Goal: Check status: Check status

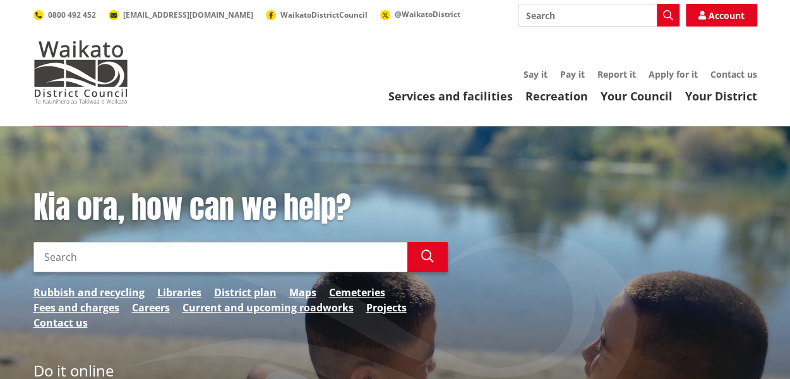
click at [212, 257] on input "Search" at bounding box center [220, 257] width 374 height 30
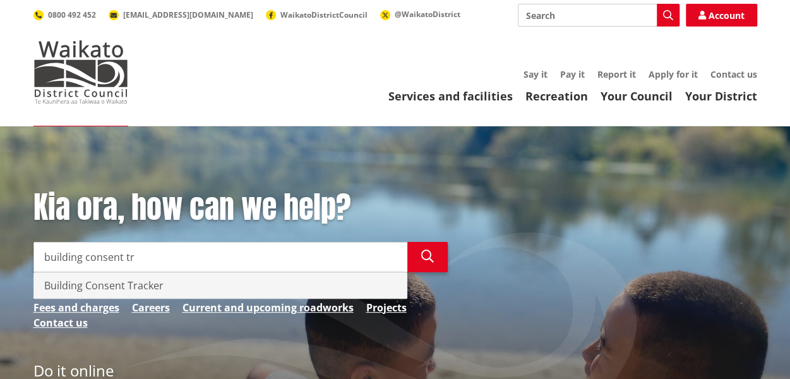
click at [153, 283] on div "Building Consent Tracker" at bounding box center [220, 285] width 373 height 25
type input "Building Consent Tracker"
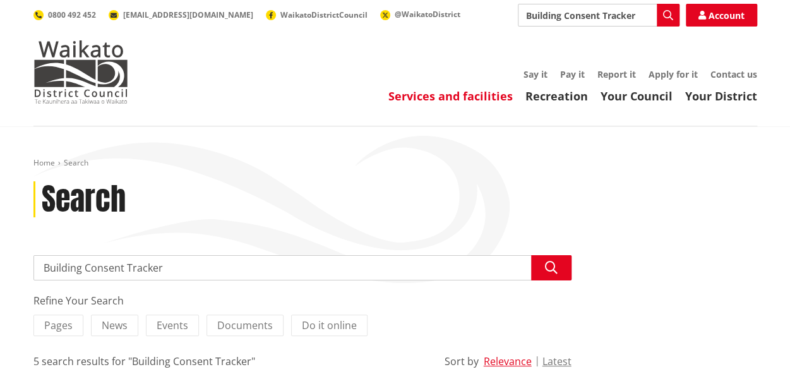
click at [470, 94] on link "Services and facilities" at bounding box center [450, 95] width 124 height 15
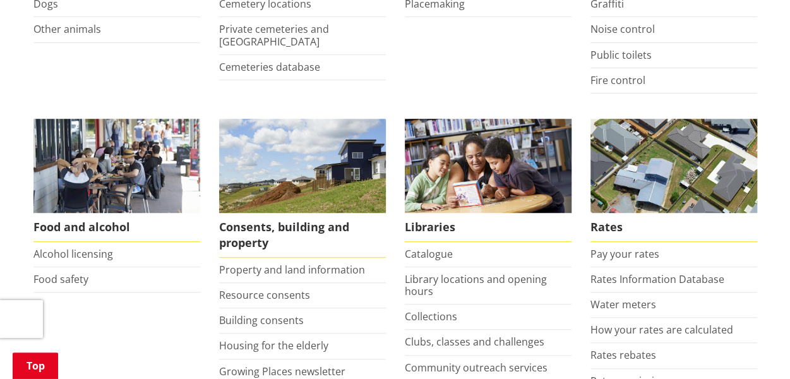
scroll to position [437, 0]
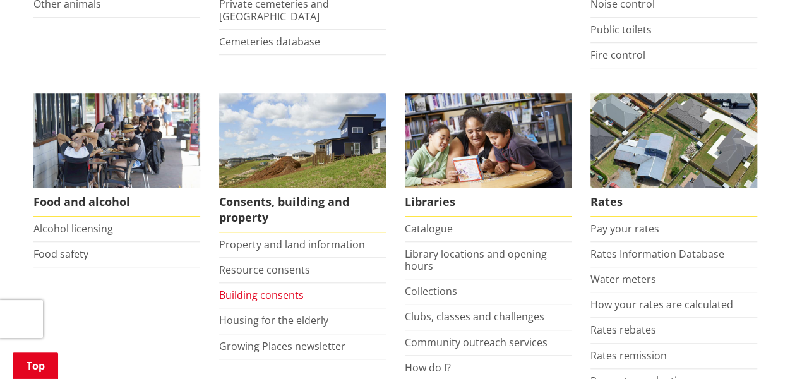
click at [266, 291] on link "Building consents" at bounding box center [261, 295] width 85 height 14
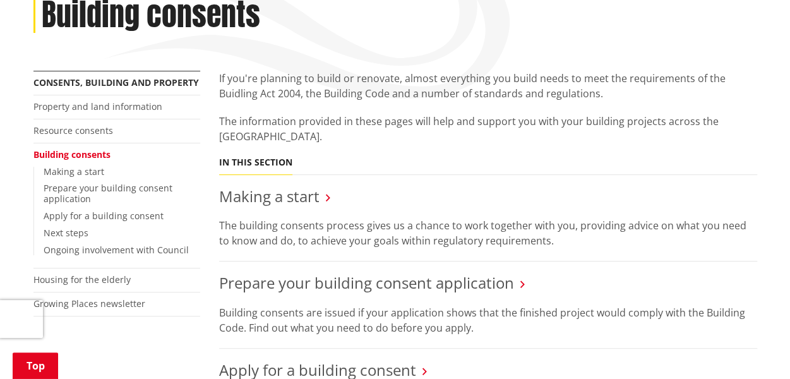
scroll to position [168, 0]
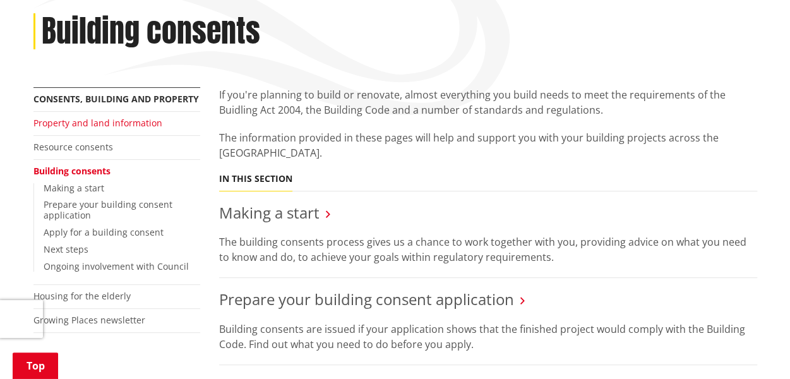
click at [128, 119] on link "Property and land information" at bounding box center [97, 123] width 129 height 12
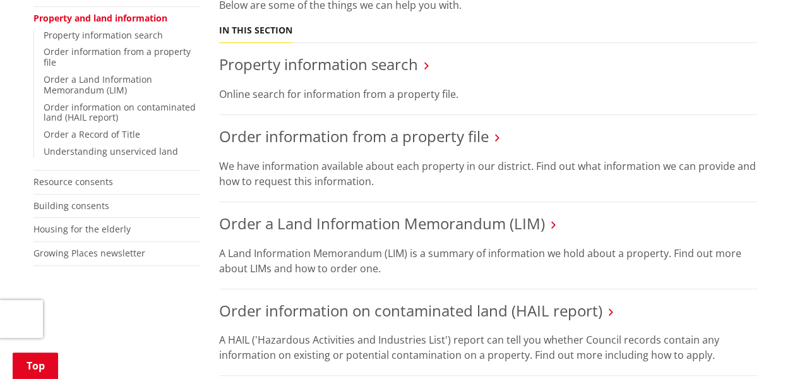
scroll to position [301, 0]
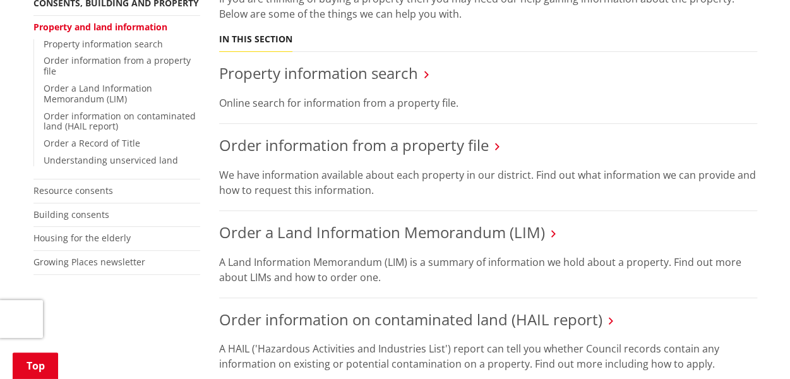
click at [424, 69] on icon at bounding box center [426, 74] width 4 height 11
click at [400, 63] on link "Property information search" at bounding box center [318, 73] width 199 height 21
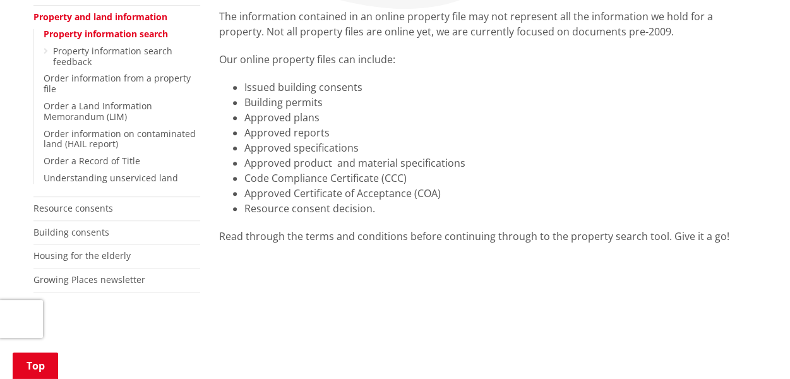
scroll to position [267, 0]
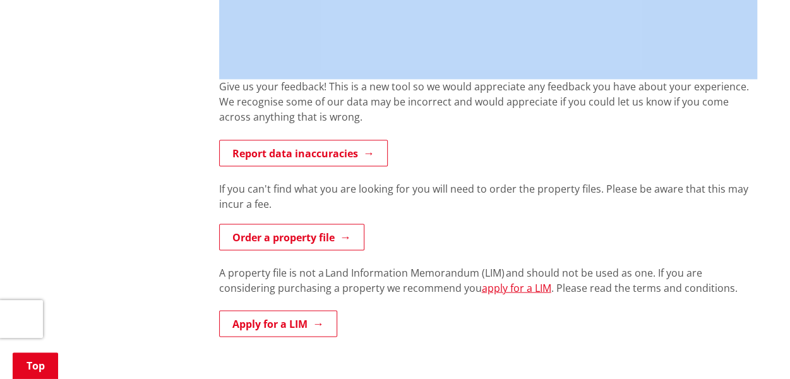
scroll to position [1058, 0]
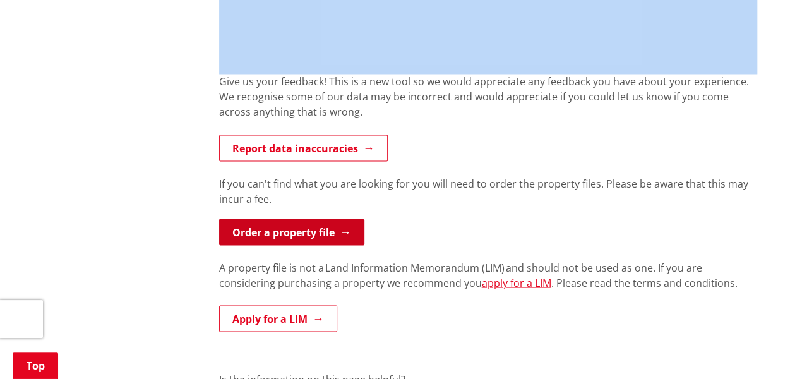
click at [327, 230] on link "Order a property file" at bounding box center [291, 232] width 145 height 27
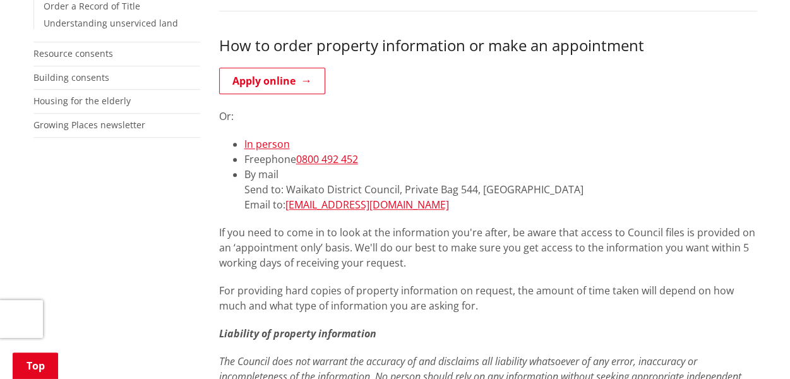
scroll to position [412, 0]
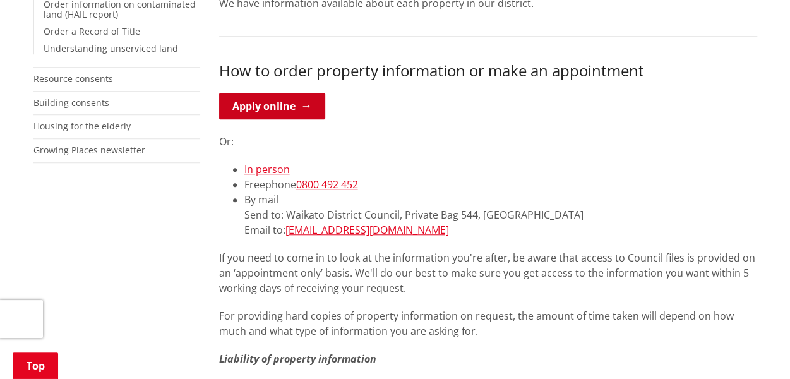
click at [296, 105] on link "Apply online" at bounding box center [272, 106] width 106 height 27
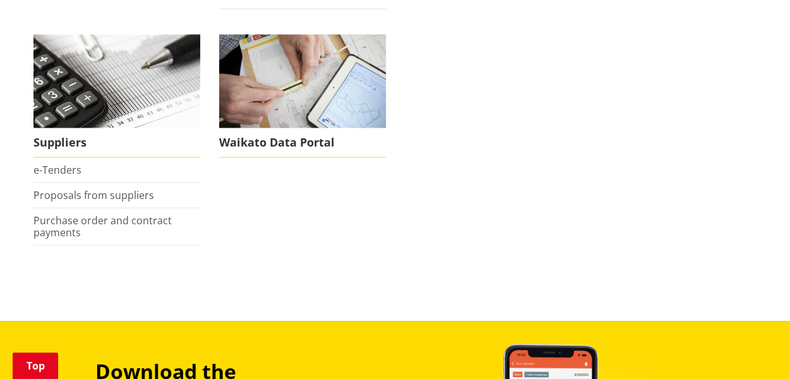
scroll to position [1187, 0]
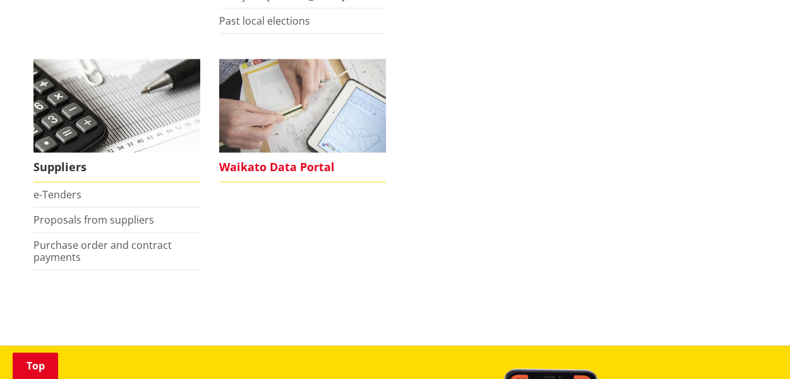
click at [277, 162] on span "Waikato Data Portal" at bounding box center [302, 167] width 167 height 29
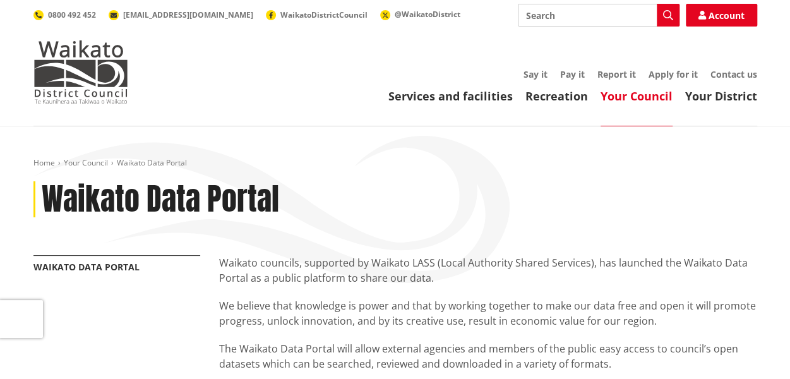
click at [570, 10] on input "Search" at bounding box center [599, 15] width 162 height 23
type input "[STREET_ADDRESS]"
click at [667, 17] on icon "button" at bounding box center [668, 15] width 10 height 10
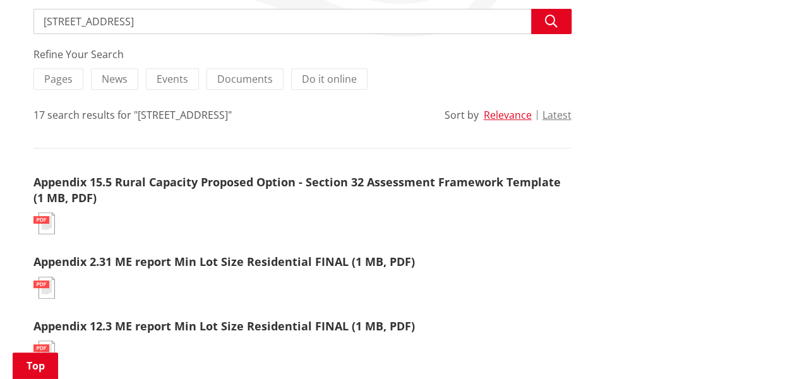
scroll to position [231, 0]
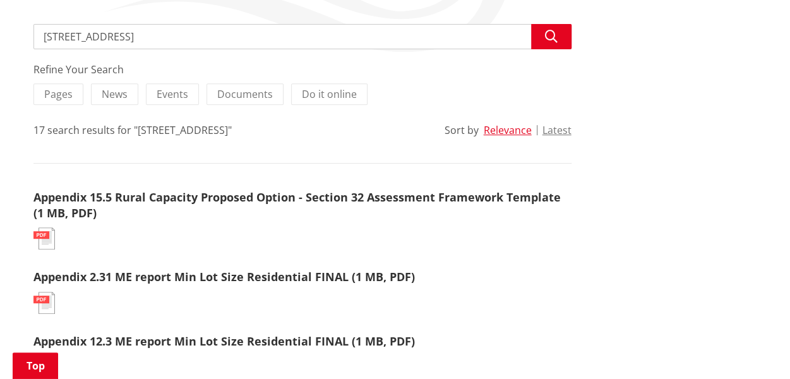
click at [160, 32] on input "257 karioitahi road" at bounding box center [302, 36] width 538 height 25
type input "257 karioitahi road"
click at [243, 92] on span "Documents" at bounding box center [245, 94] width 56 height 14
click at [0, 0] on input "Documents" at bounding box center [0, 0] width 0 height 0
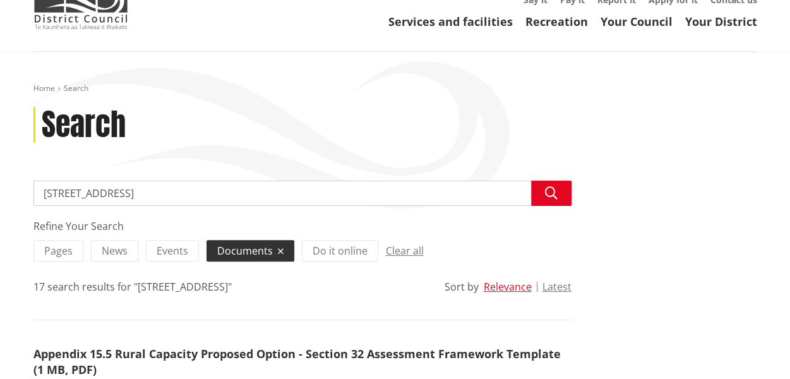
scroll to position [68, 0]
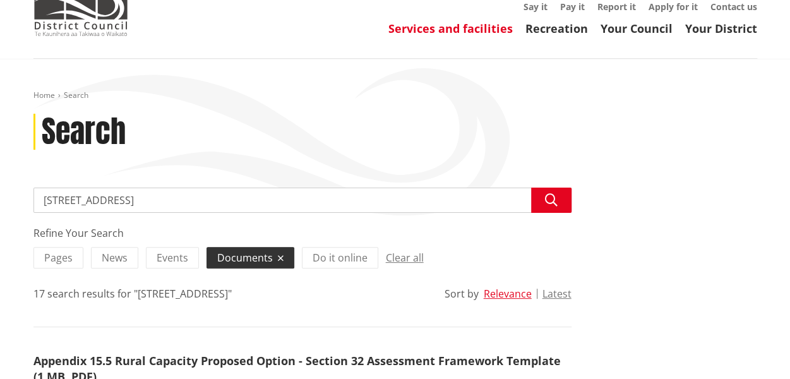
click at [494, 27] on link "Services and facilities" at bounding box center [450, 28] width 124 height 15
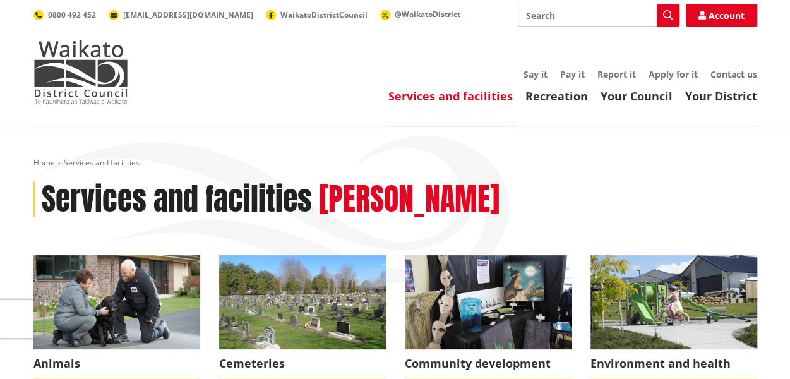
click at [587, 18] on input "Search" at bounding box center [599, 15] width 162 height 23
type input "building consent"
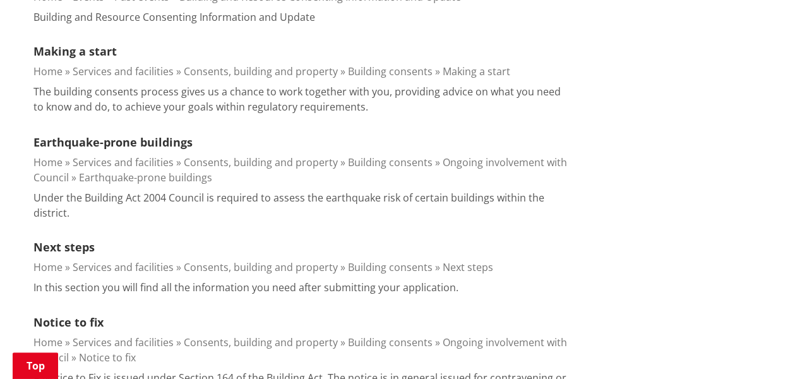
scroll to position [1065, 0]
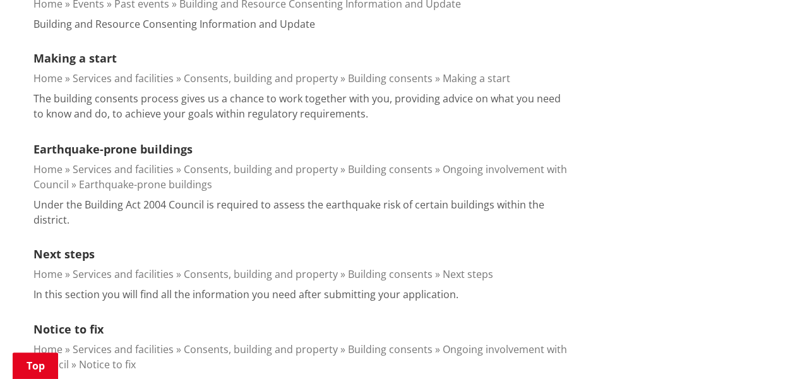
click at [390, 71] on link "Building consents" at bounding box center [390, 78] width 85 height 14
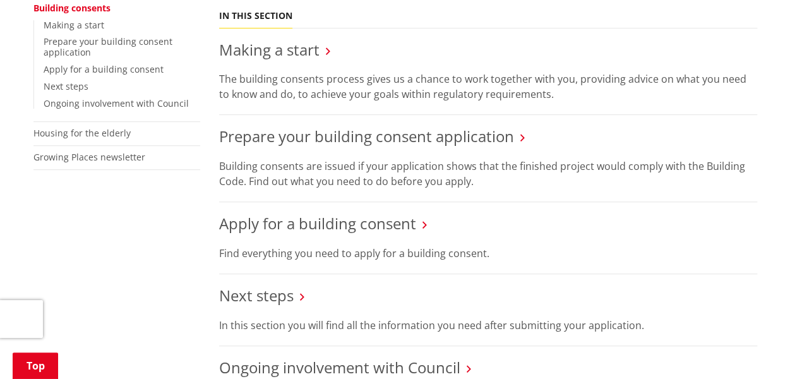
scroll to position [662, 0]
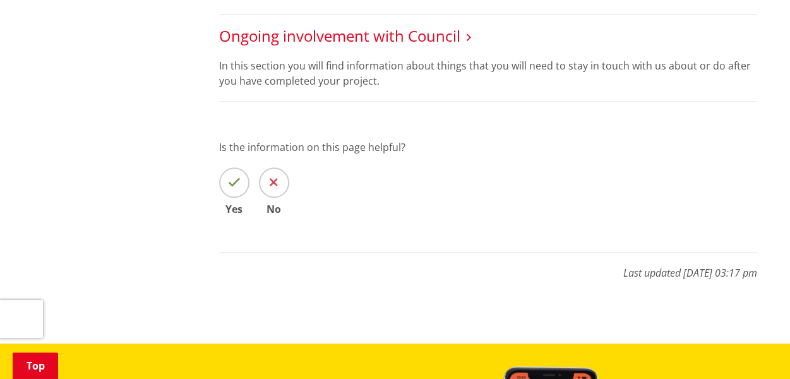
click at [431, 37] on link "Ongoing involvement with Council" at bounding box center [339, 35] width 241 height 21
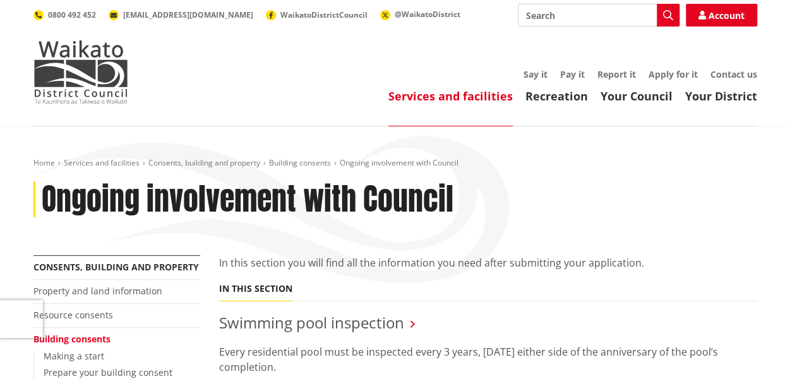
scroll to position [331, 0]
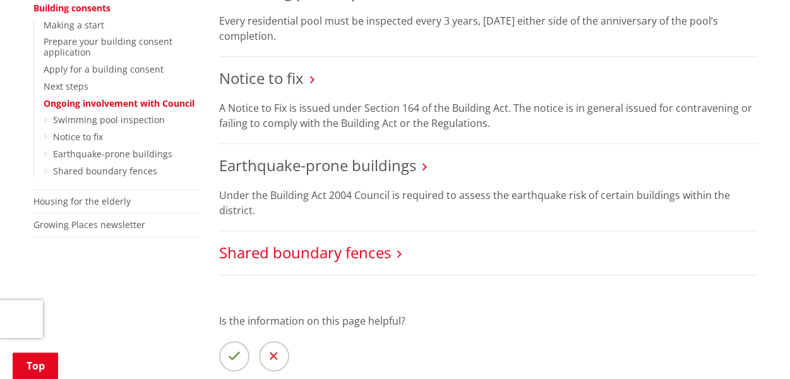
click at [356, 253] on link "Shared boundary fences" at bounding box center [305, 252] width 172 height 21
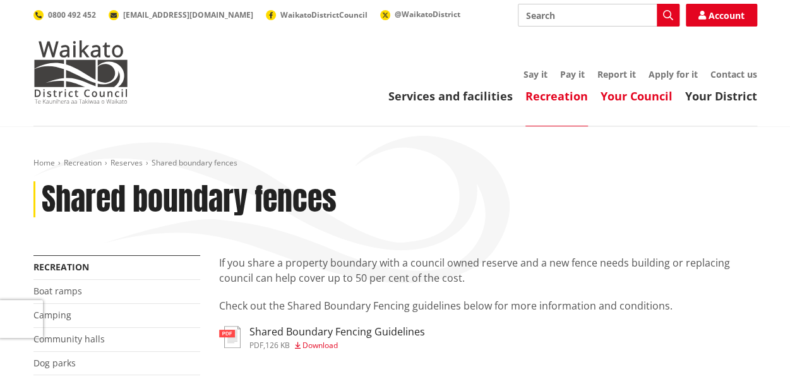
click at [661, 95] on link "Your Council" at bounding box center [637, 95] width 72 height 15
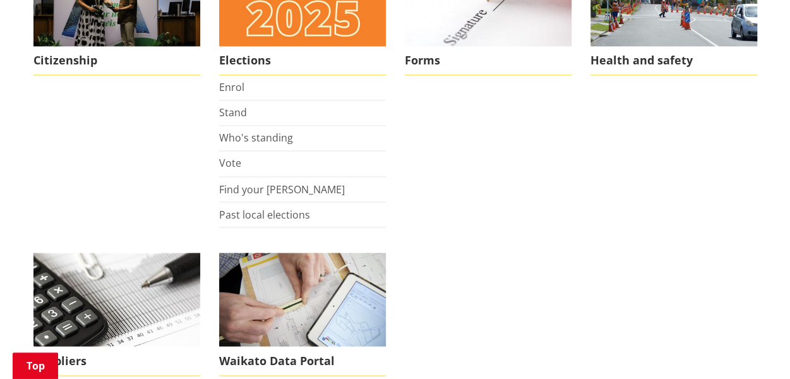
scroll to position [1325, 0]
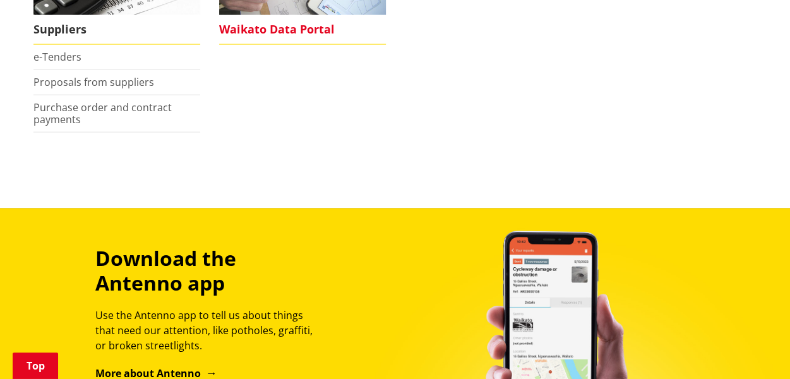
click at [255, 20] on span "Waikato Data Portal" at bounding box center [302, 29] width 167 height 29
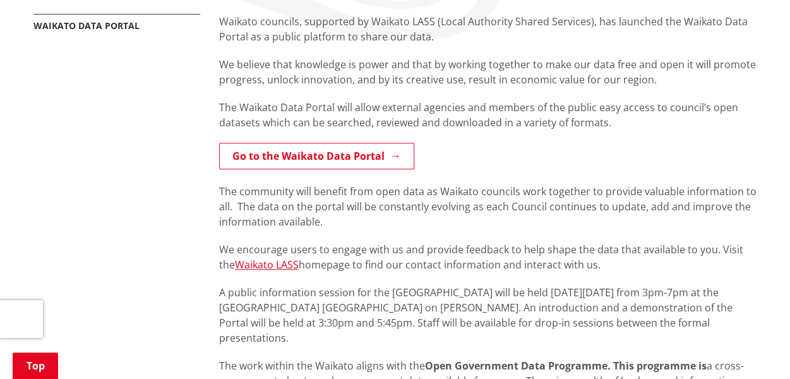
scroll to position [216, 0]
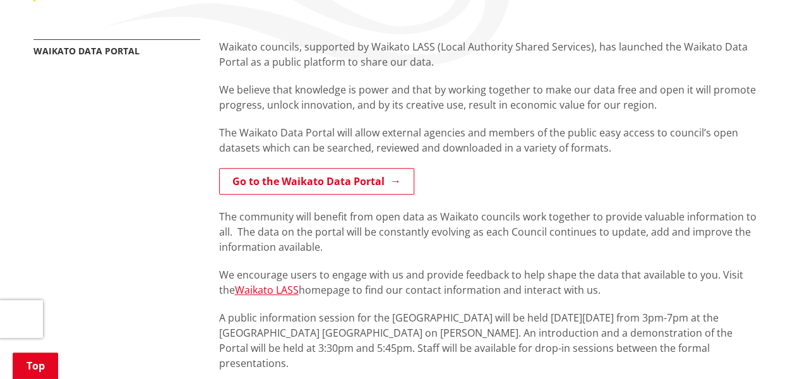
click at [330, 197] on div "Waikato councils, supported by Waikato LASS (Local Authority Shared Services), …" at bounding box center [488, 205] width 538 height 332
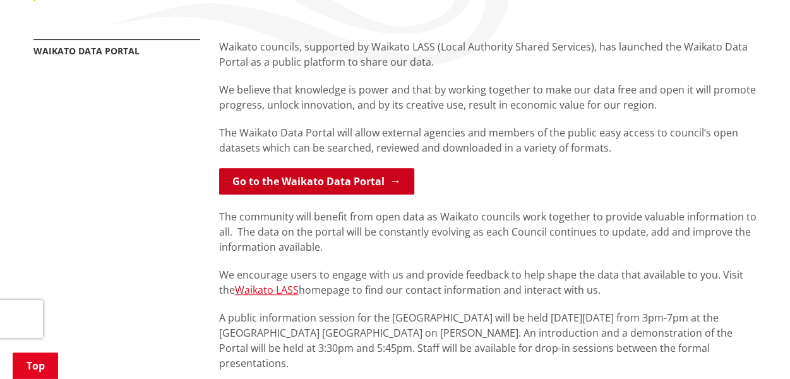
click at [336, 184] on link "Go to the Waikato Data Portal" at bounding box center [316, 181] width 195 height 27
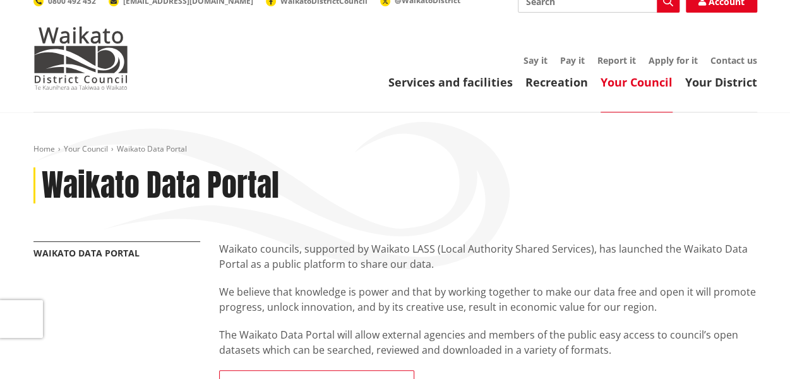
scroll to position [0, 0]
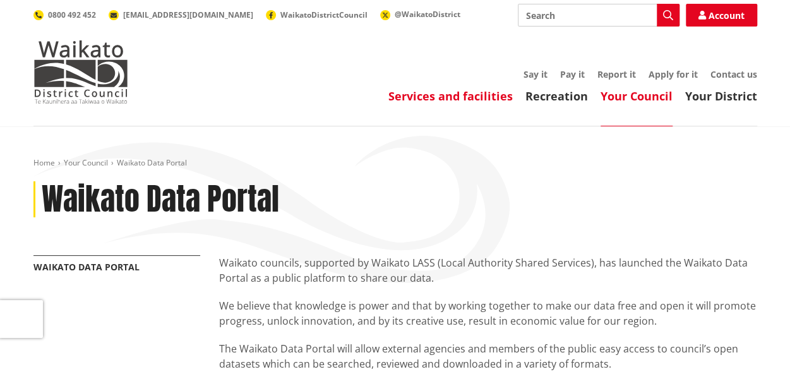
click at [481, 93] on link "Services and facilities" at bounding box center [450, 95] width 124 height 15
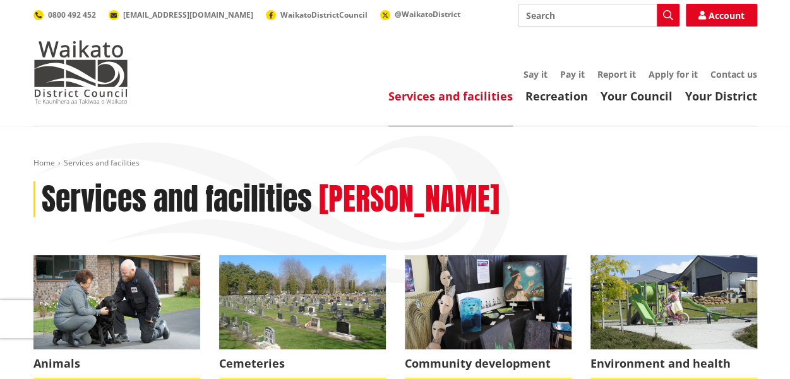
click at [554, 16] on input "Search" at bounding box center [599, 15] width 162 height 23
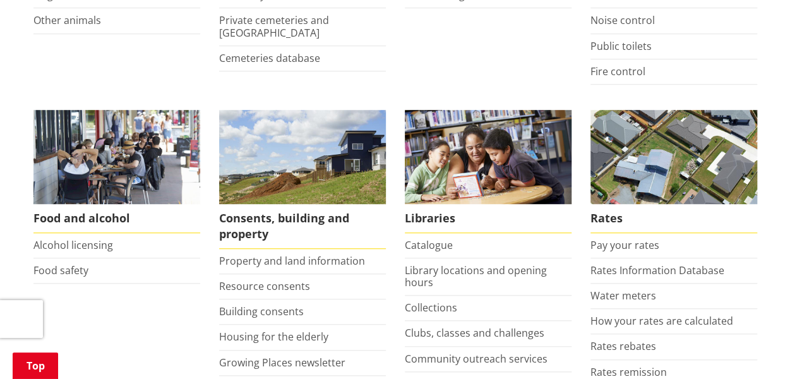
scroll to position [429, 0]
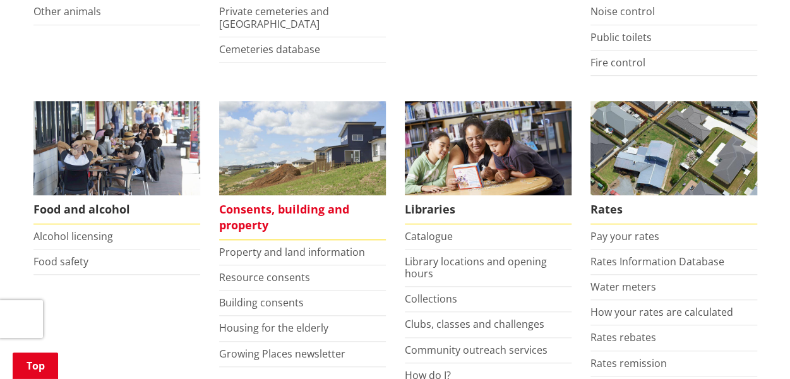
click at [298, 205] on span "Consents, building and property" at bounding box center [302, 217] width 167 height 45
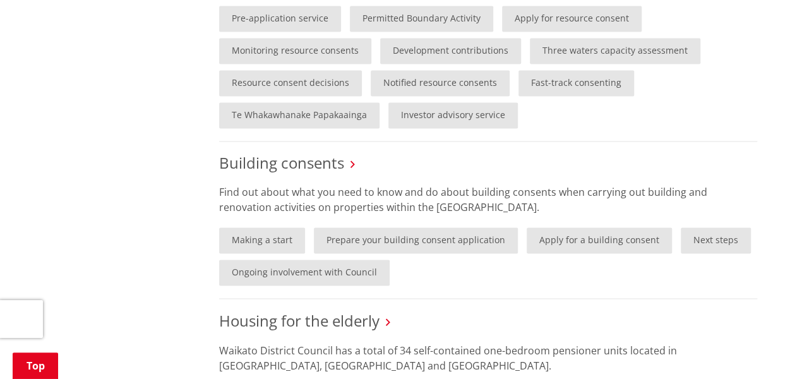
scroll to position [911, 0]
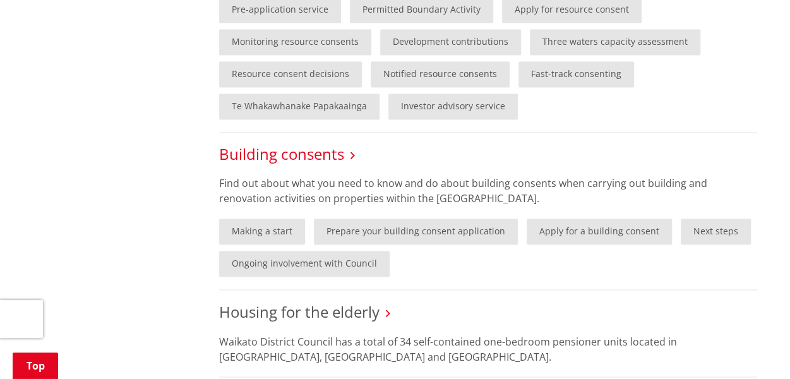
click at [320, 153] on link "Building consents" at bounding box center [281, 153] width 125 height 21
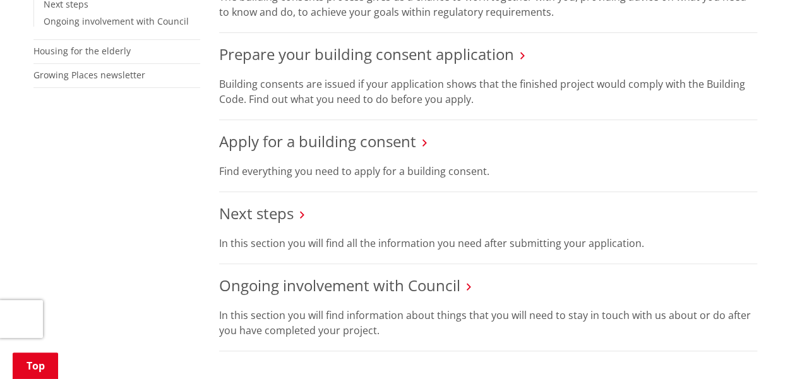
scroll to position [421, 0]
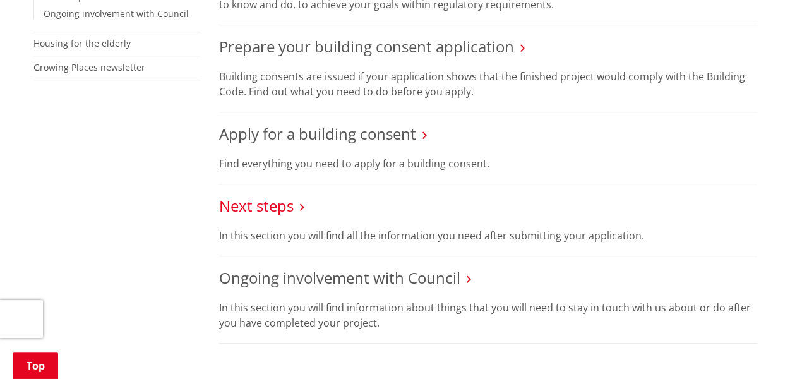
click at [267, 205] on link "Next steps" at bounding box center [256, 205] width 75 height 21
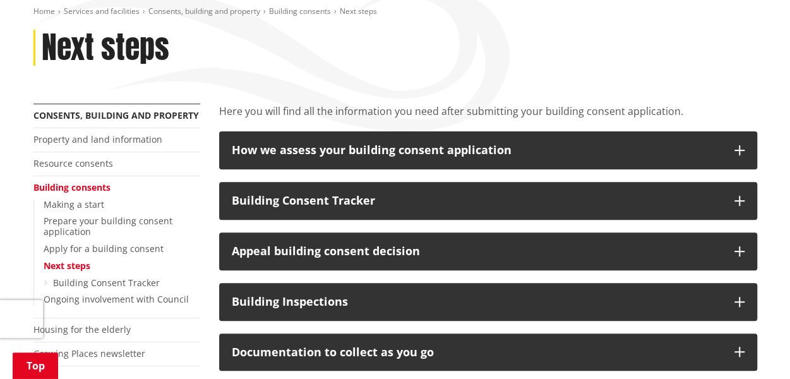
scroll to position [177, 0]
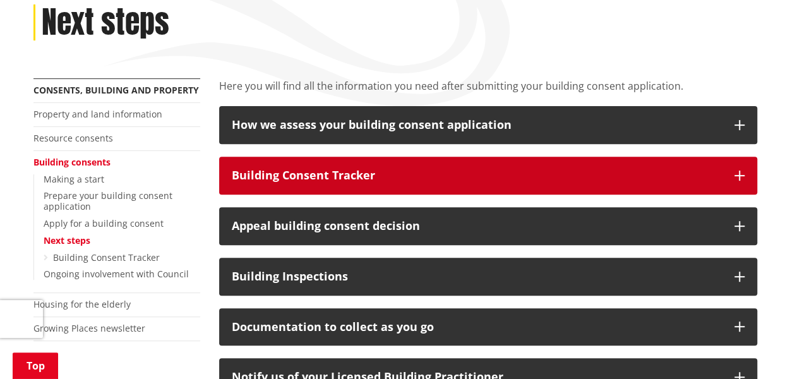
click at [740, 177] on icon "button" at bounding box center [739, 176] width 10 height 10
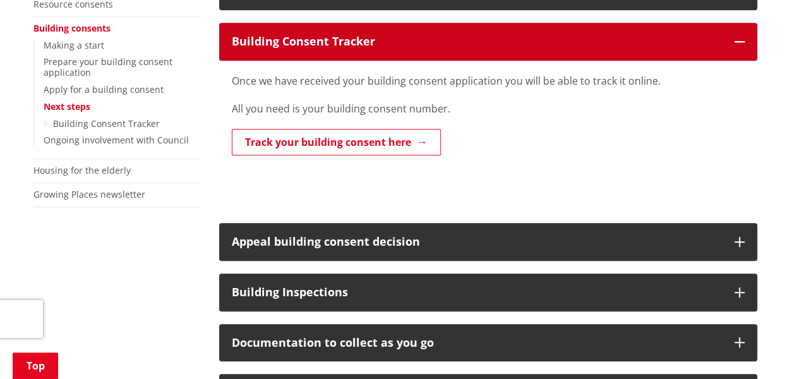
scroll to position [311, 0]
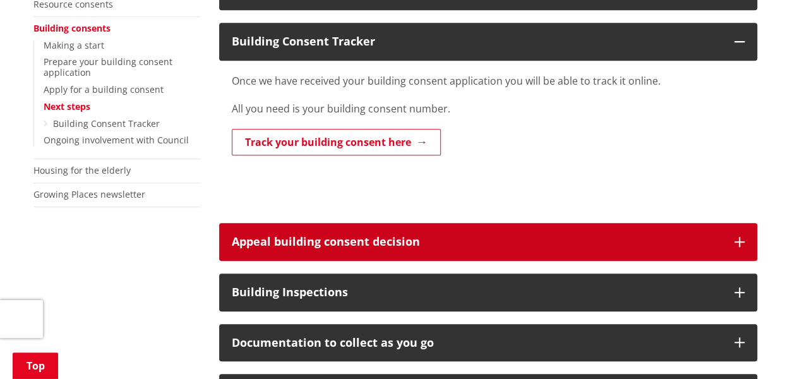
click at [738, 238] on icon "button" at bounding box center [739, 242] width 10 height 10
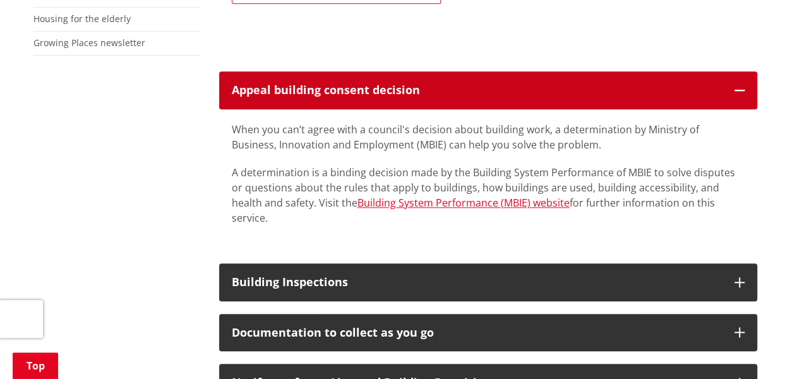
scroll to position [437, 0]
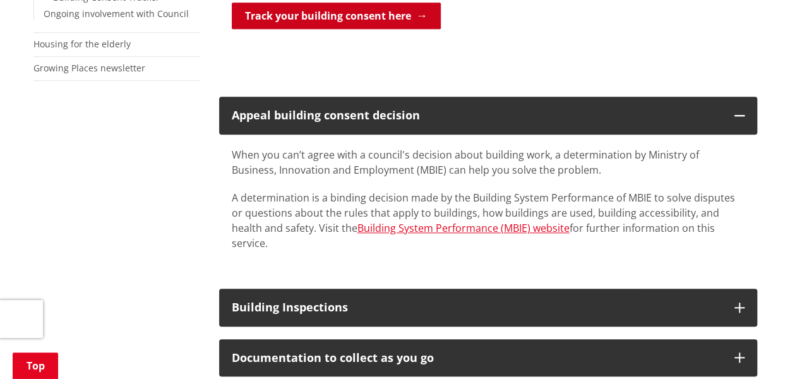
click at [409, 15] on link "Track your building consent here" at bounding box center [336, 16] width 209 height 27
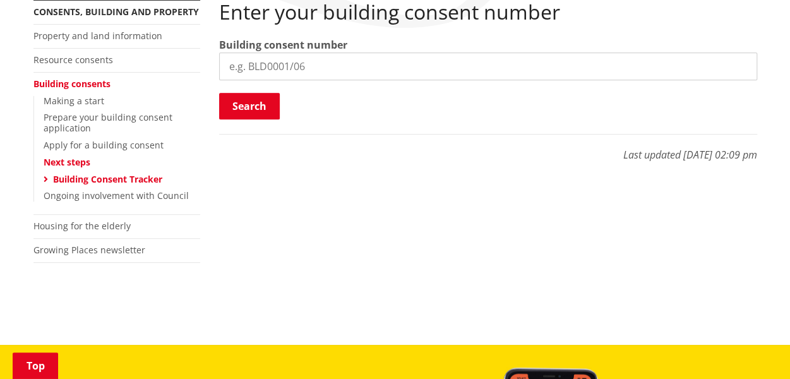
scroll to position [261, 0]
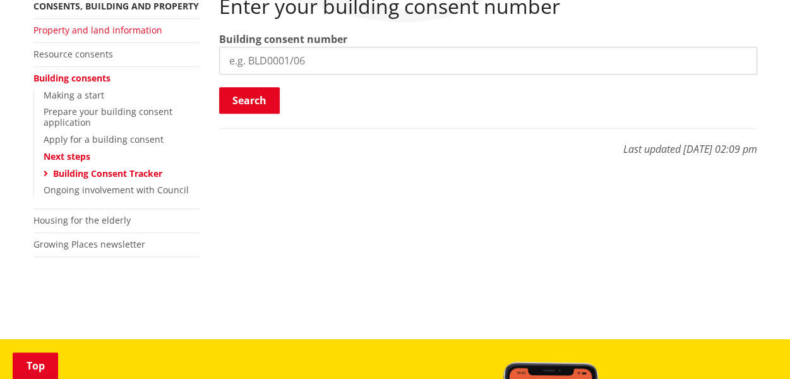
click at [111, 30] on link "Property and land information" at bounding box center [97, 30] width 129 height 12
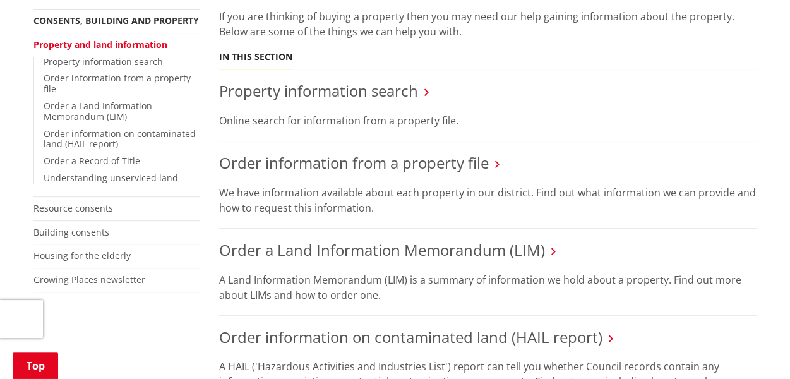
scroll to position [258, 0]
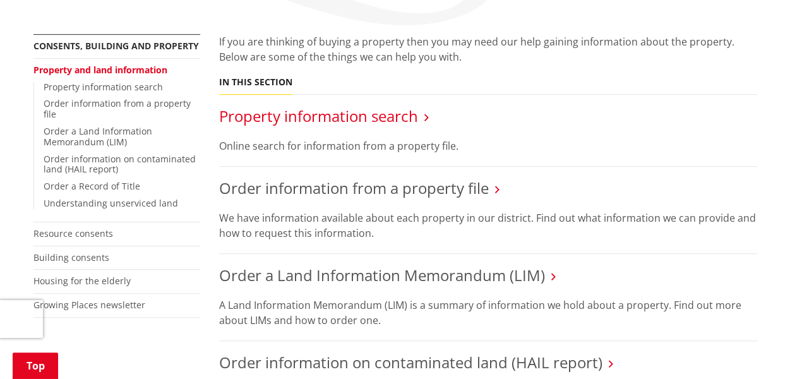
click at [407, 105] on link "Property information search" at bounding box center [318, 115] width 199 height 21
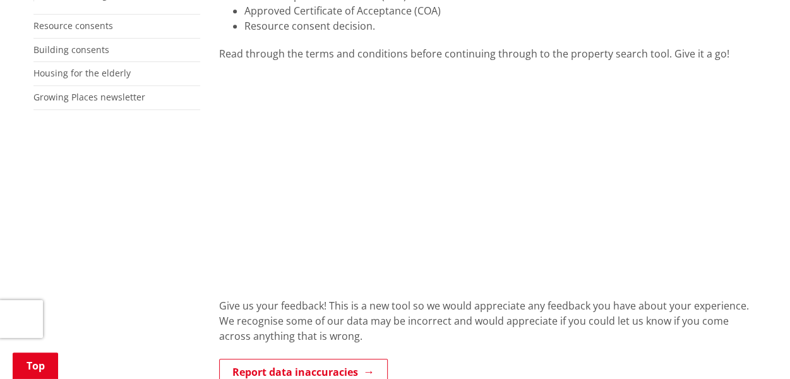
scroll to position [437, 0]
